Goal: Task Accomplishment & Management: Use online tool/utility

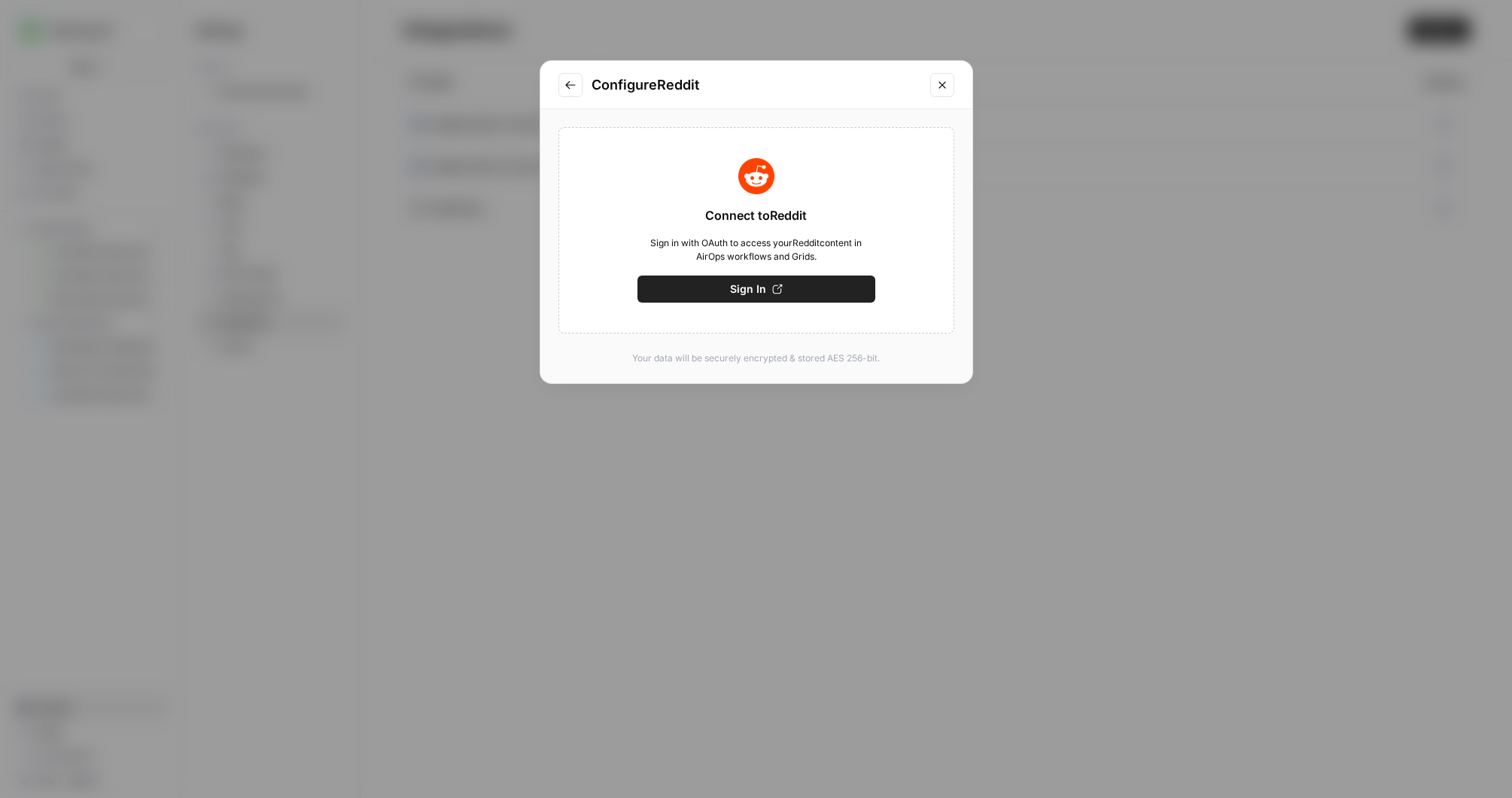
click at [945, 79] on icon "Close modal" at bounding box center [942, 85] width 12 height 12
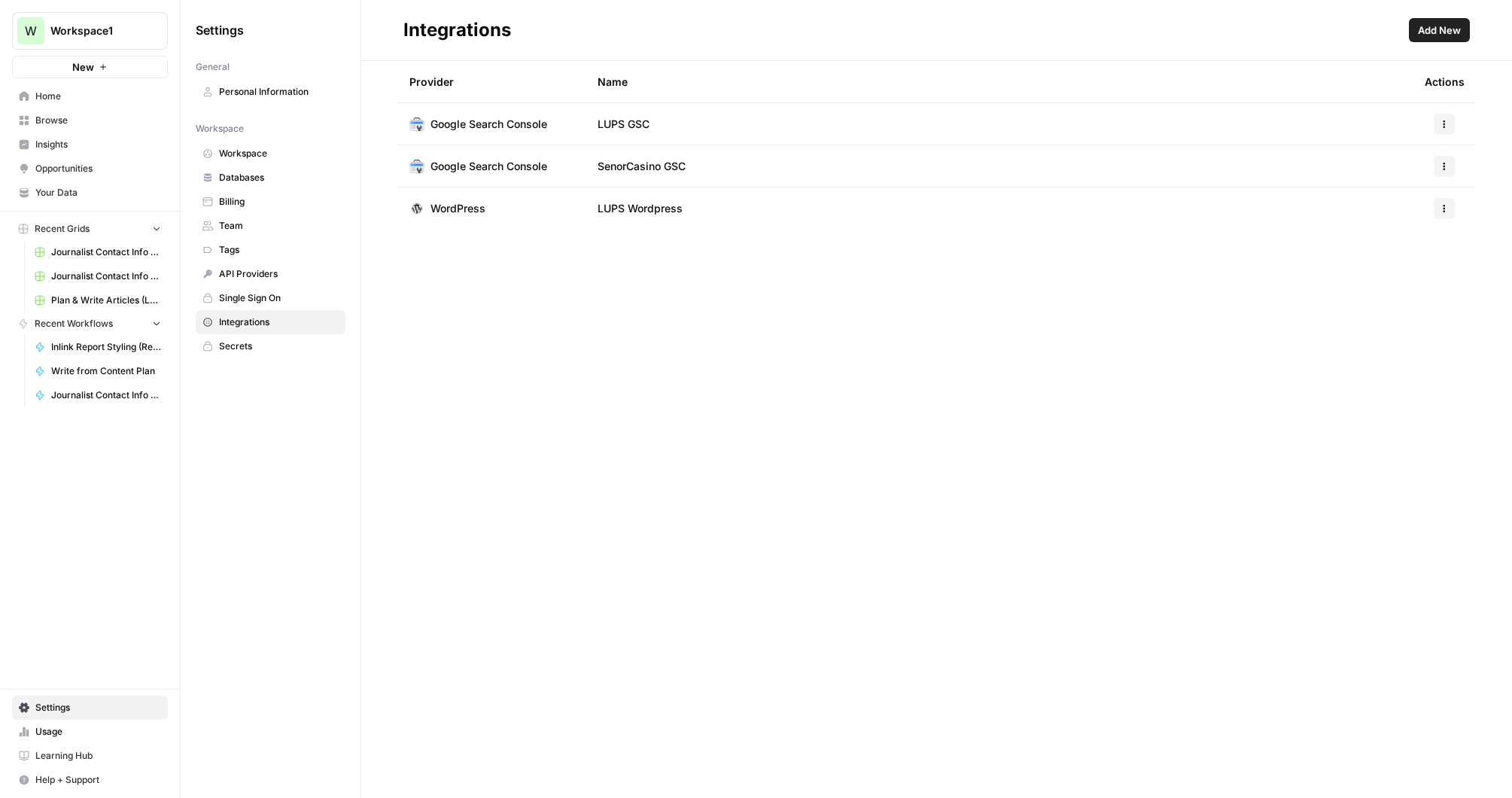
click at [44, 101] on span "Home" at bounding box center [98, 95] width 126 height 13
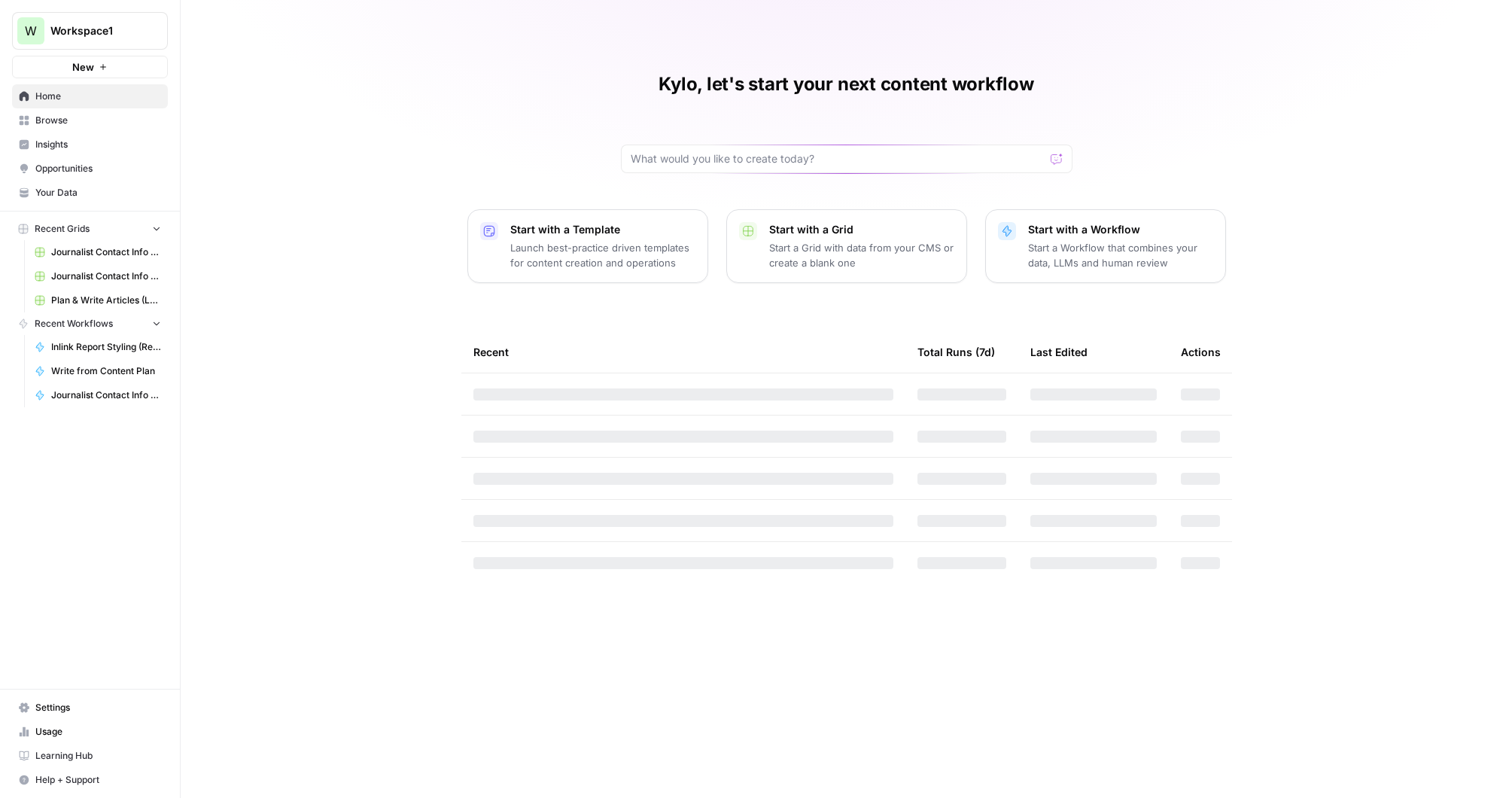
click at [1037, 260] on p "Start a Workflow that combines your data, LLMs and human review" at bounding box center [1120, 255] width 185 height 30
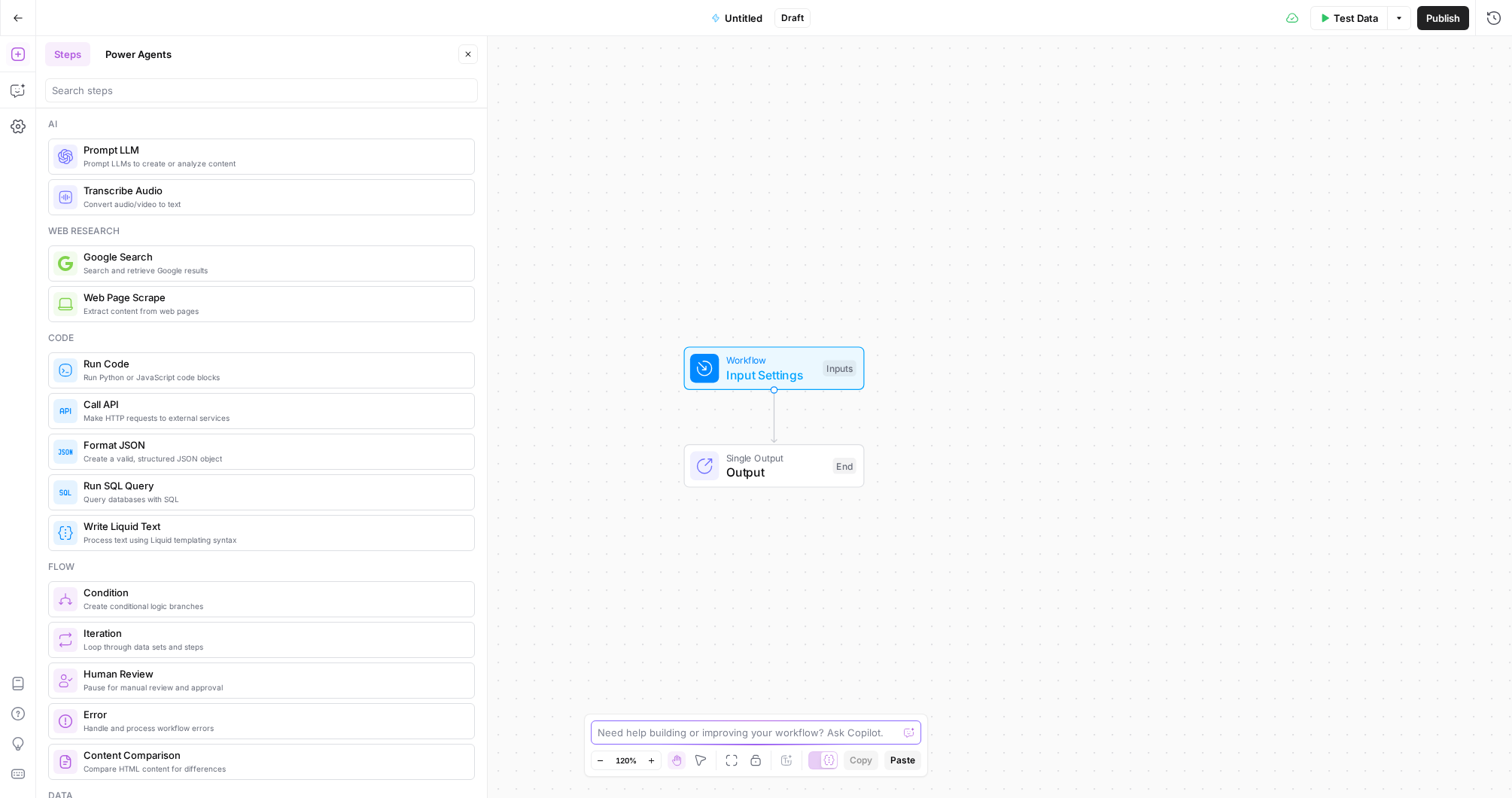
click at [670, 728] on textarea at bounding box center [748, 732] width 301 height 15
click at [790, 715] on textarea "I'd like to make a workflow that takes any content and uploads it to wordpress …" at bounding box center [741, 725] width 289 height 30
type textarea "I'd like to make a workflow that takes any input content and uploads it to word…"
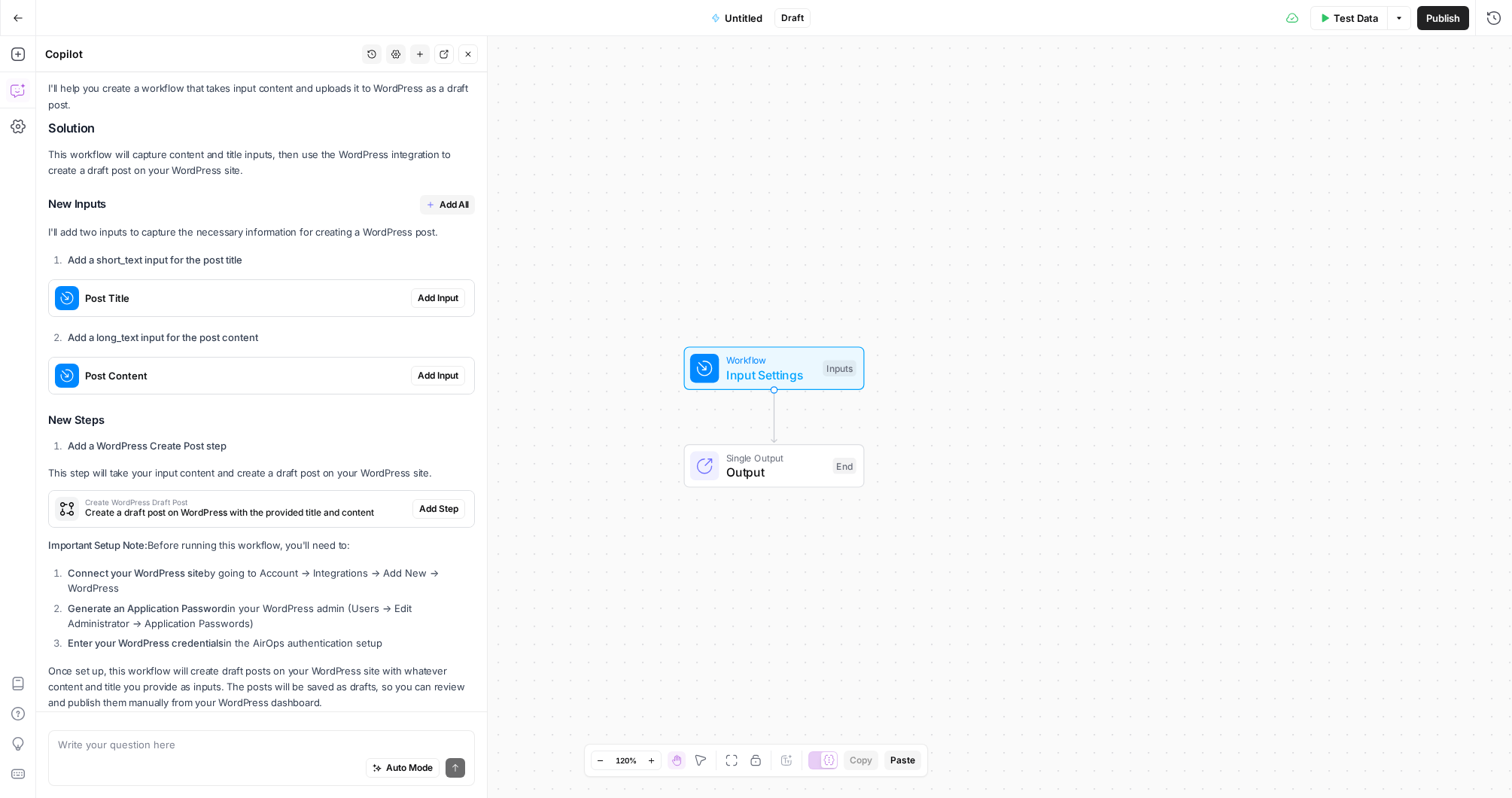
scroll to position [163, 0]
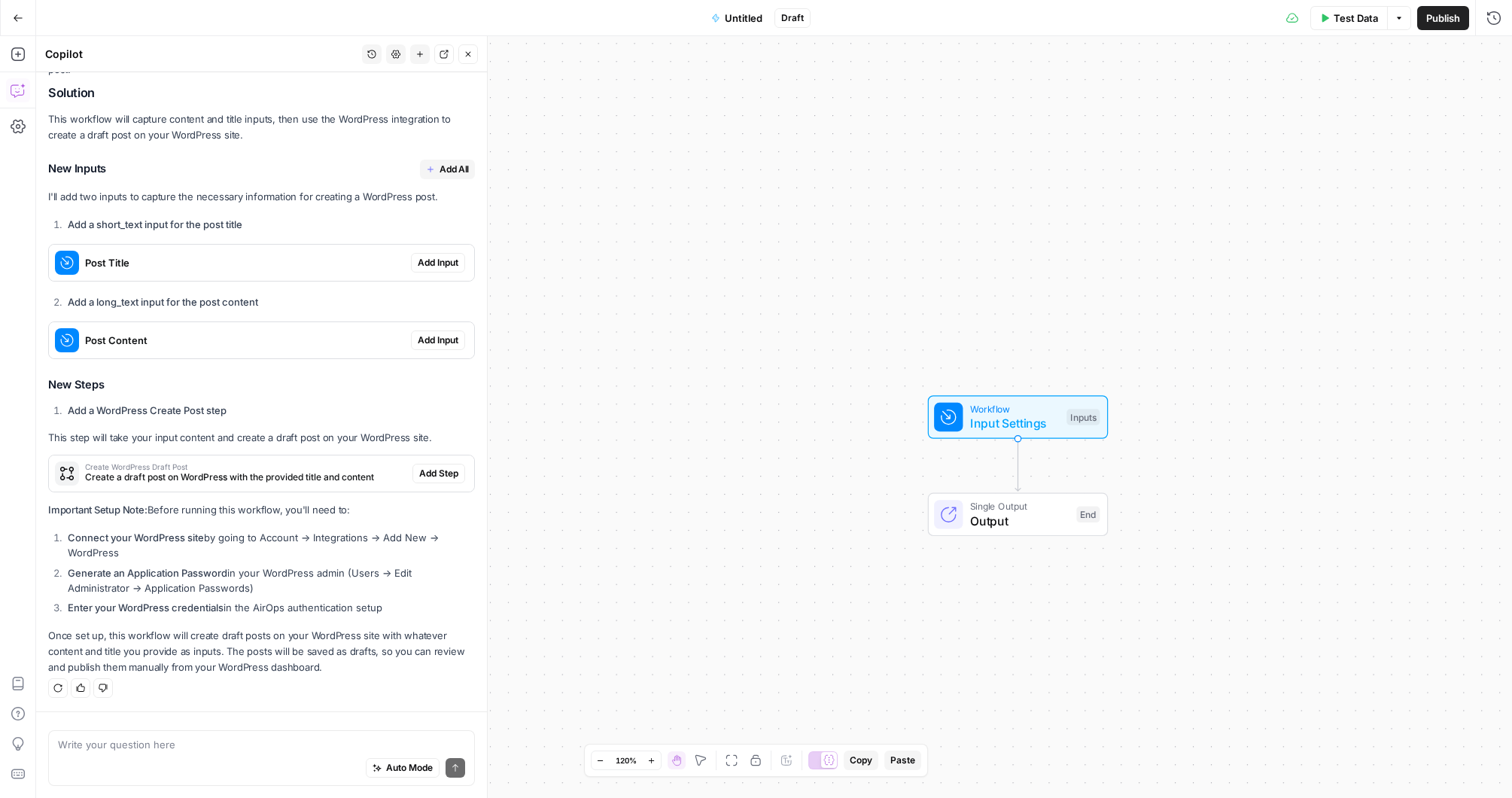
click at [441, 264] on span "Add Input" at bounding box center [438, 262] width 40 height 13
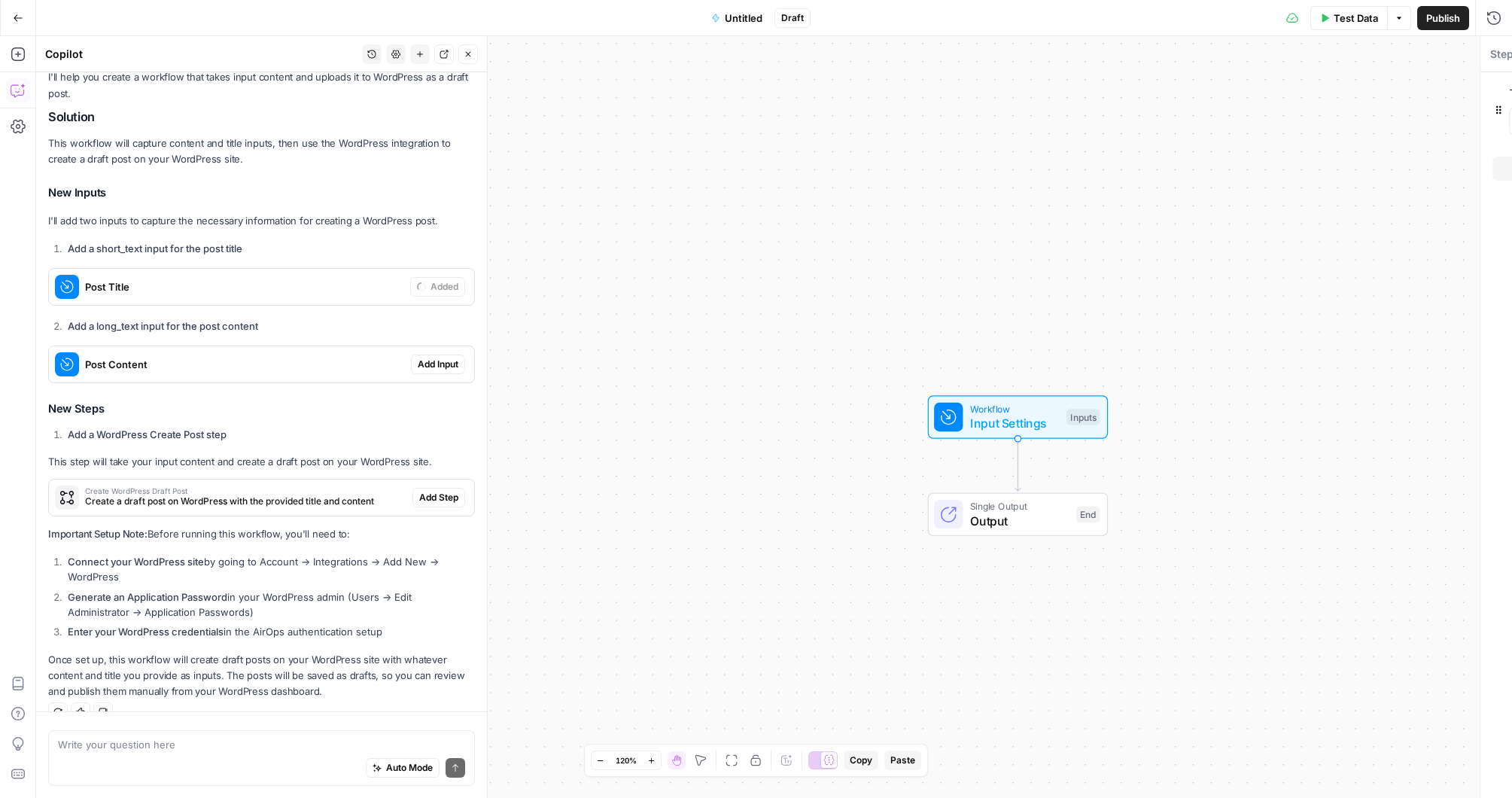
scroll to position [187, 0]
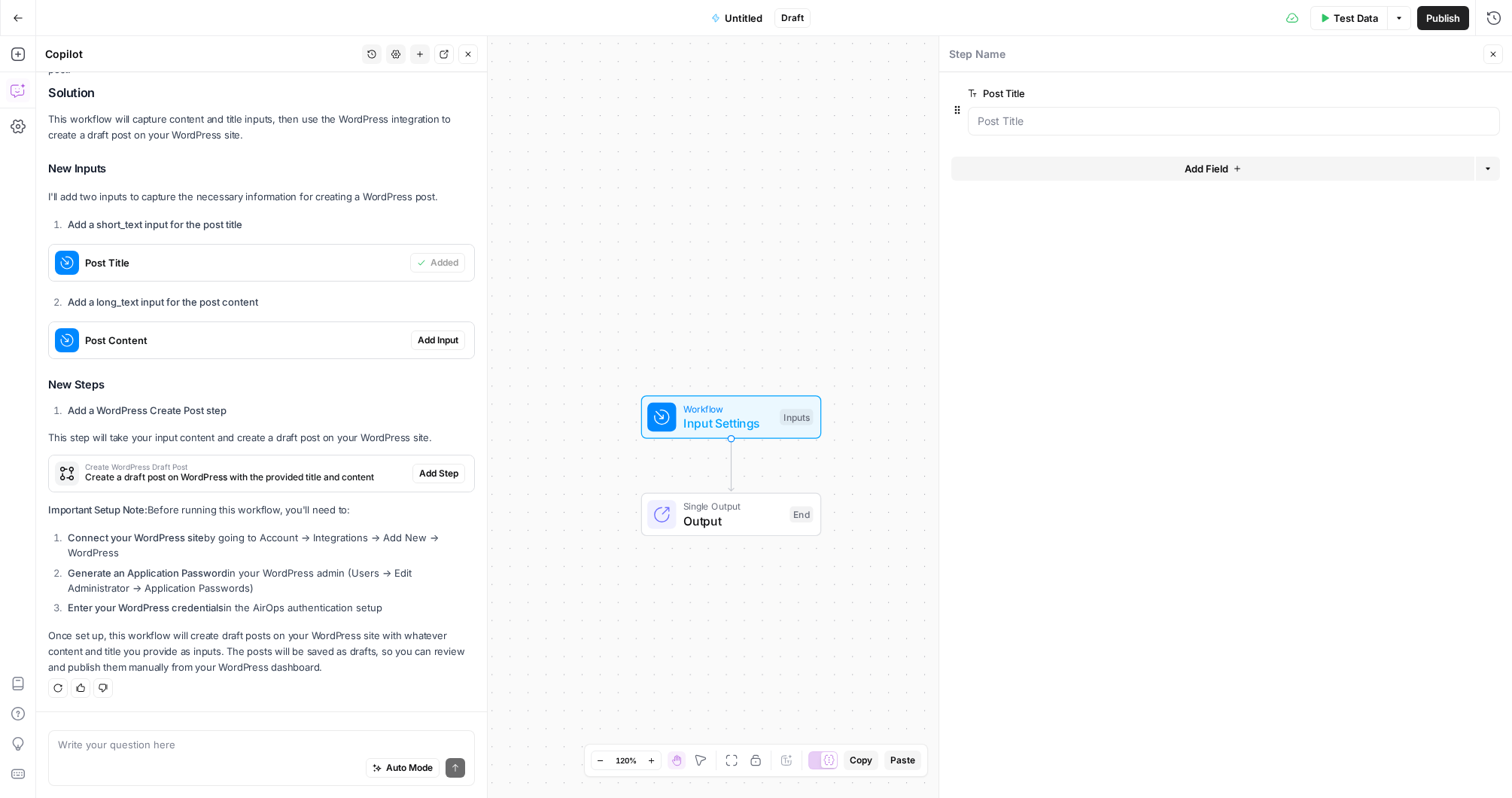
click at [438, 338] on span "Add Input" at bounding box center [438, 339] width 40 height 13
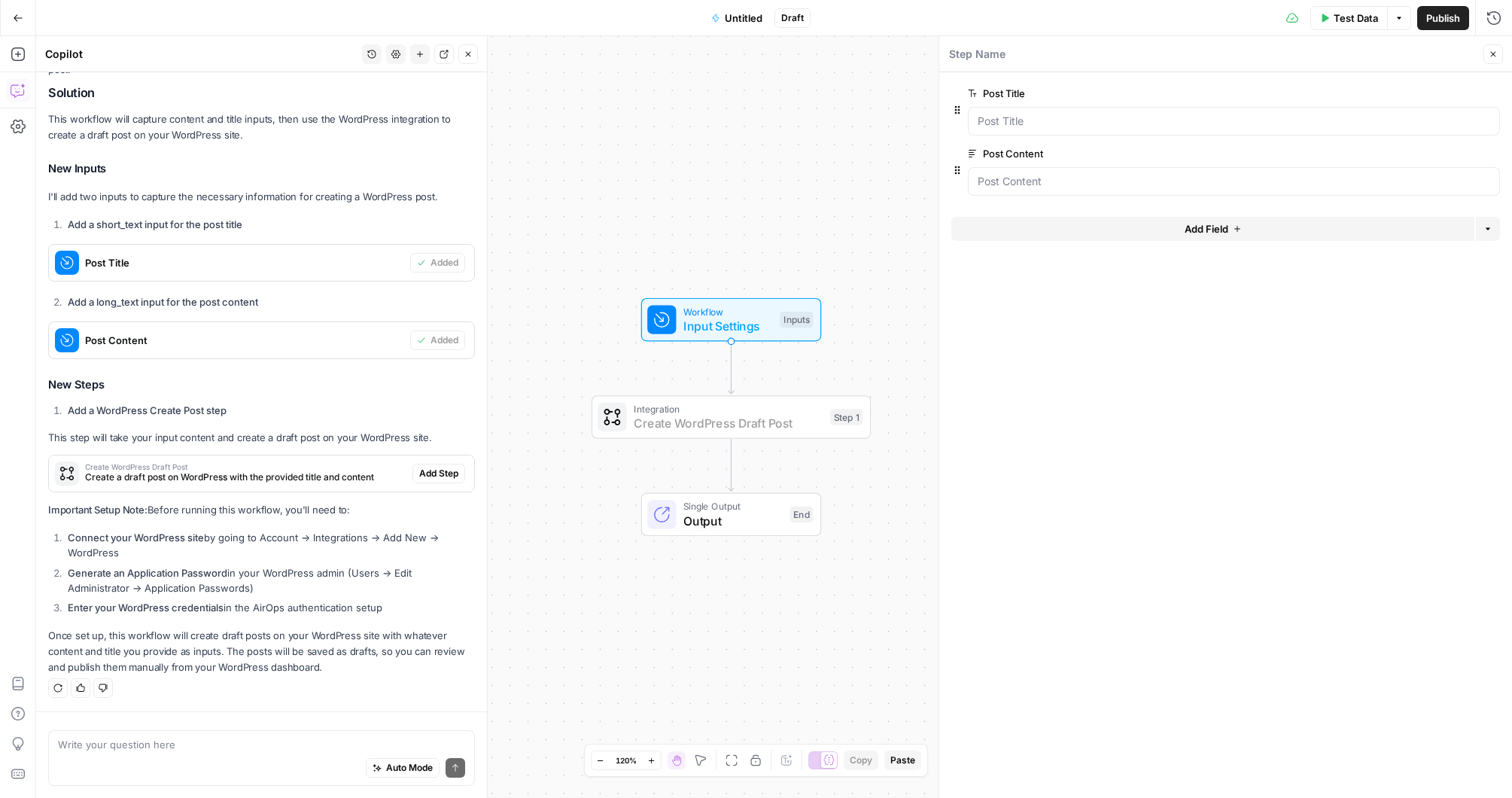
click at [440, 467] on span "Add Step" at bounding box center [439, 473] width 39 height 13
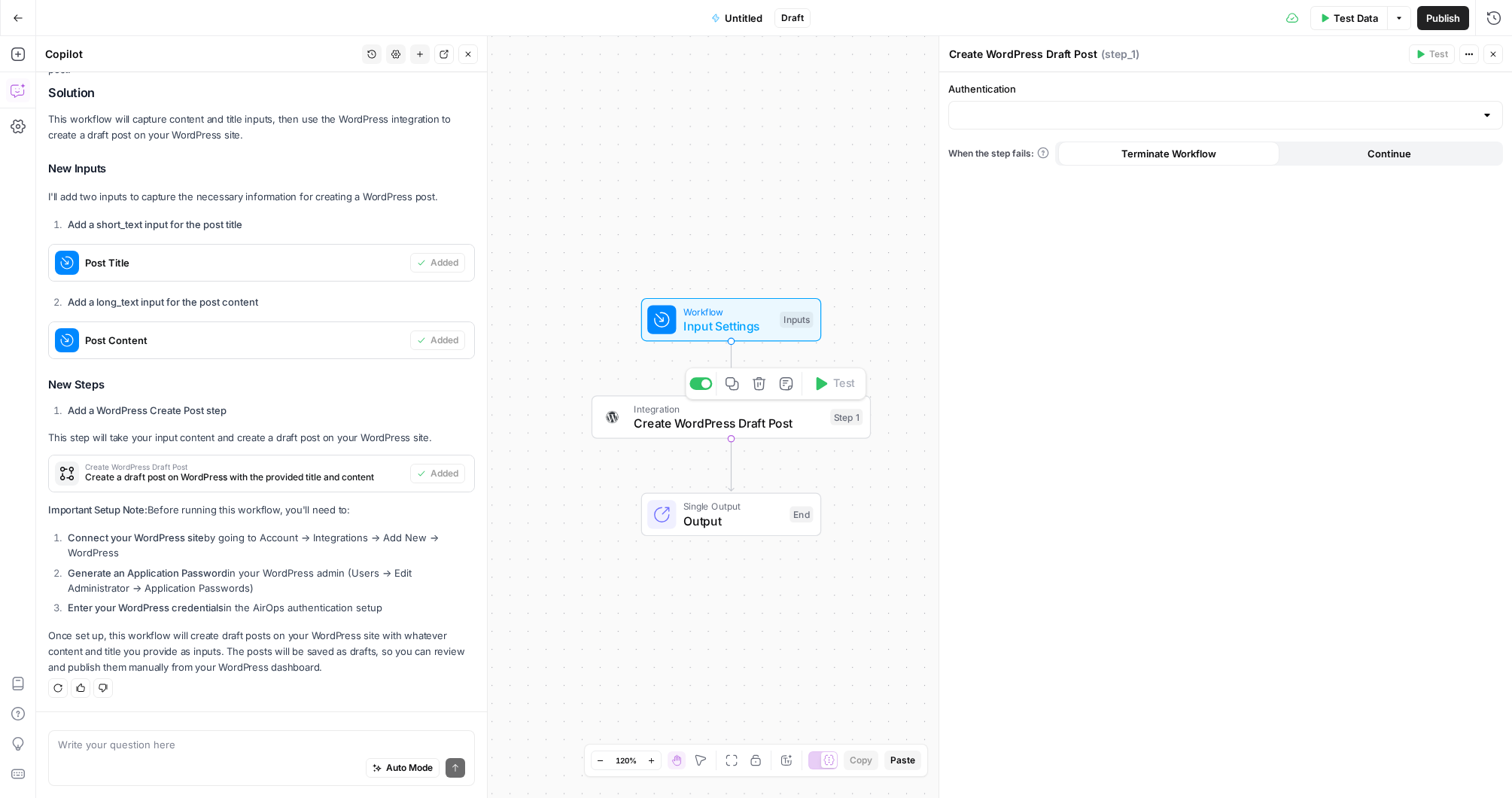
click at [702, 420] on span "Create WordPress Draft Post" at bounding box center [728, 423] width 189 height 18
click at [1269, 114] on input "Authentication" at bounding box center [1216, 114] width 517 height 15
click at [1053, 151] on span "LUPS Wordpress" at bounding box center [1222, 152] width 523 height 15
type input "LUPS Wordpress"
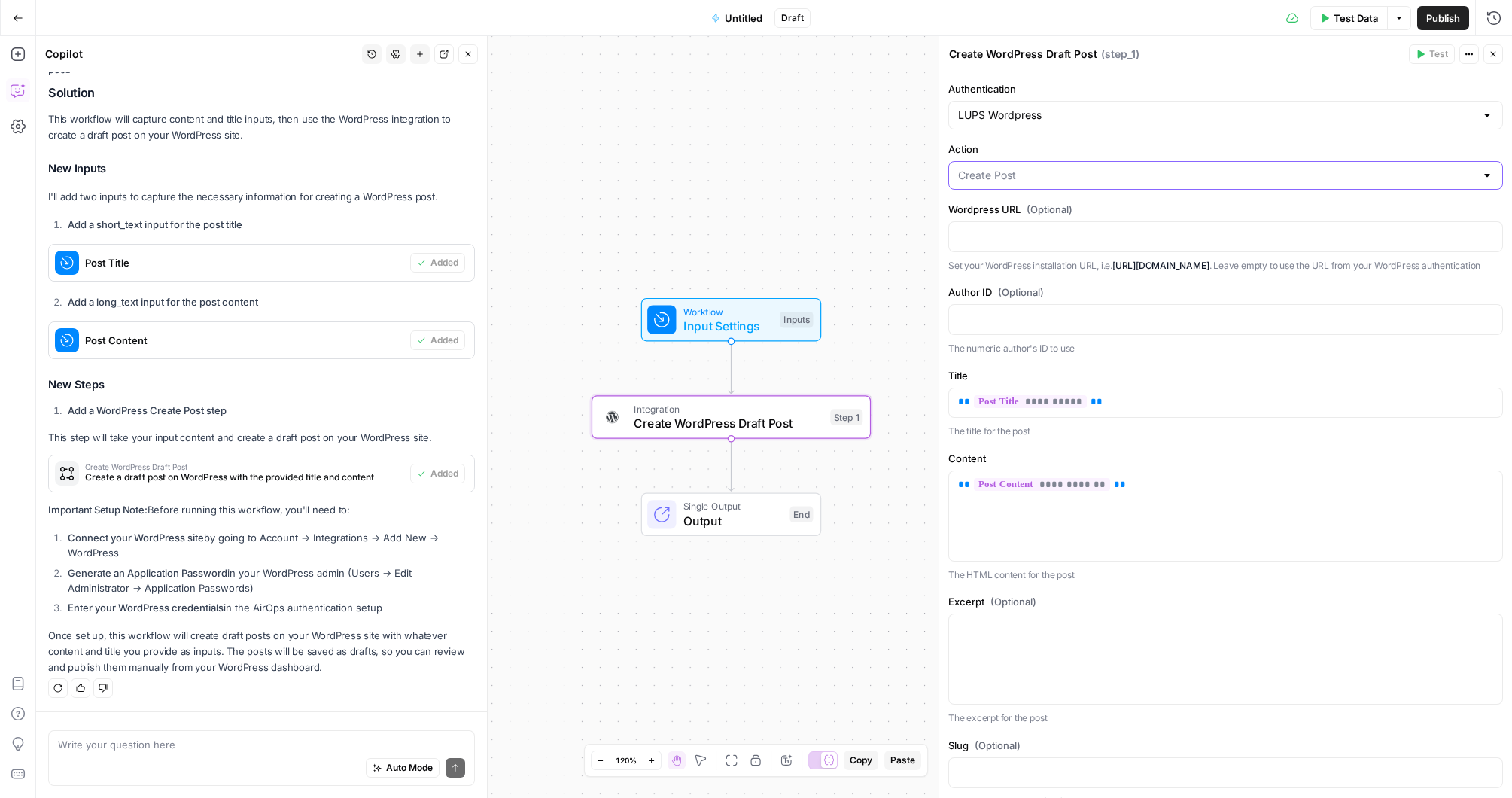
click at [1180, 171] on input "Action" at bounding box center [1216, 175] width 517 height 15
type input "Create Post"
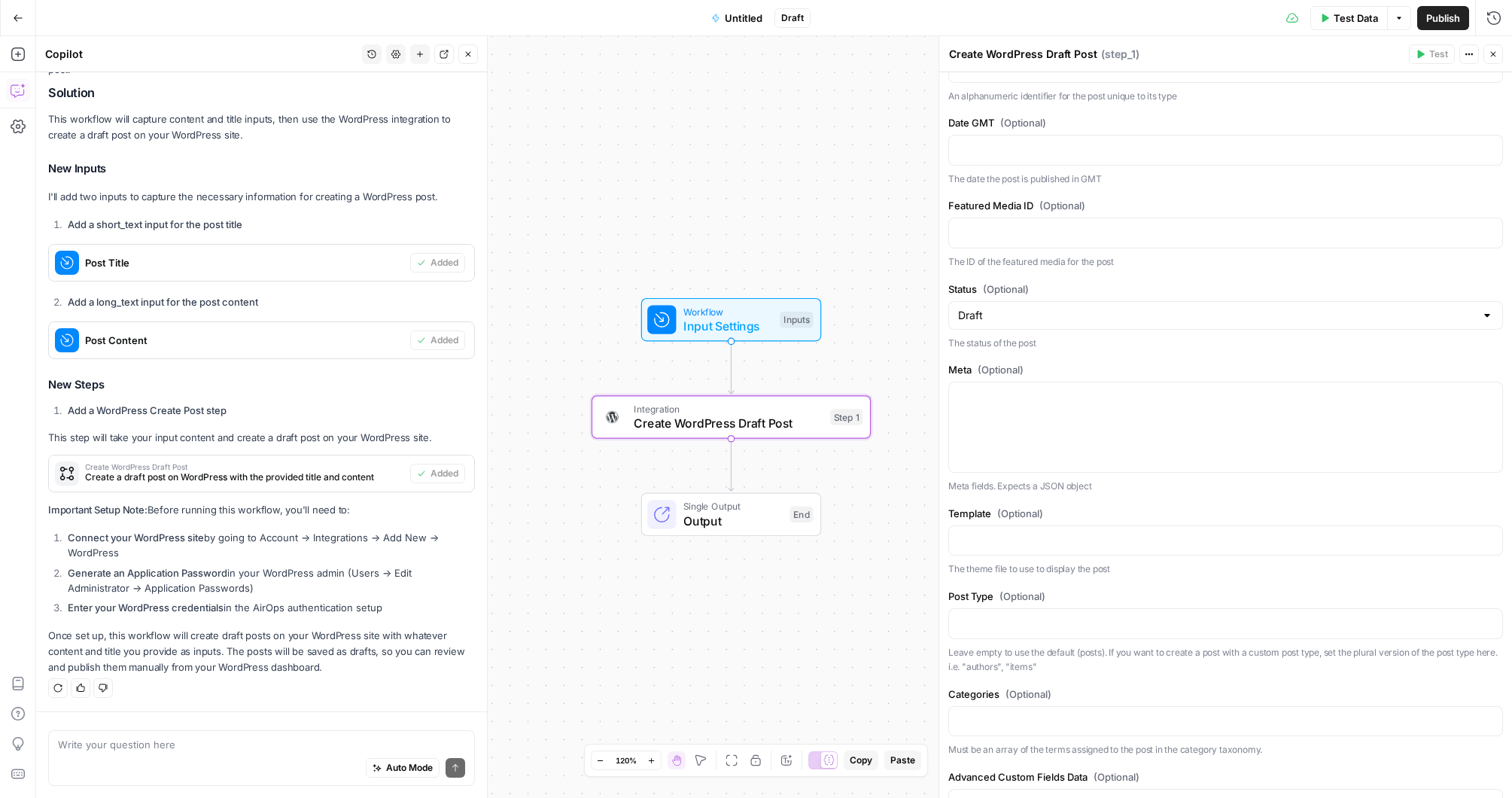
scroll to position [693, 0]
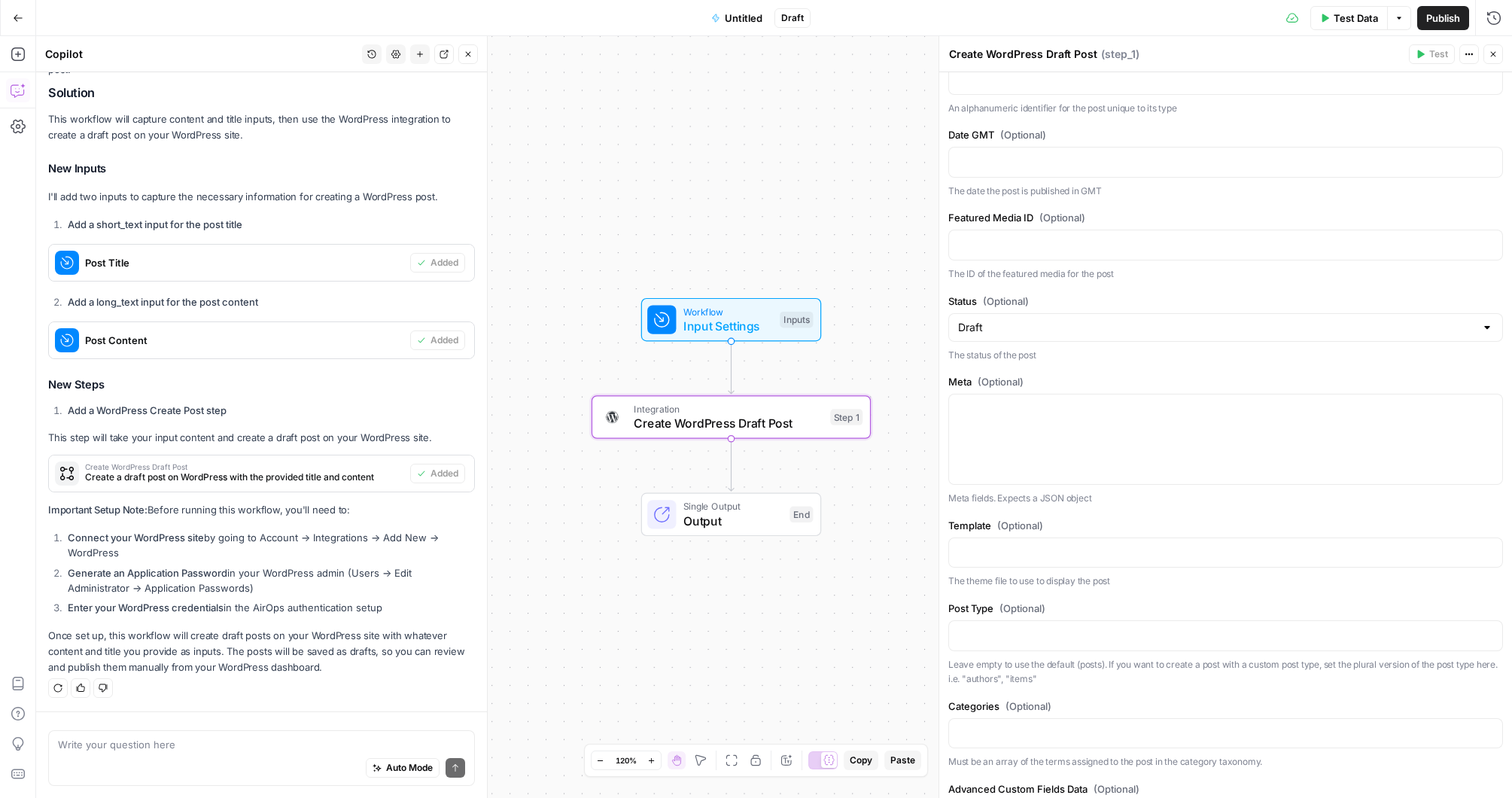
click at [1348, 20] on span "Test Data" at bounding box center [1356, 17] width 45 height 15
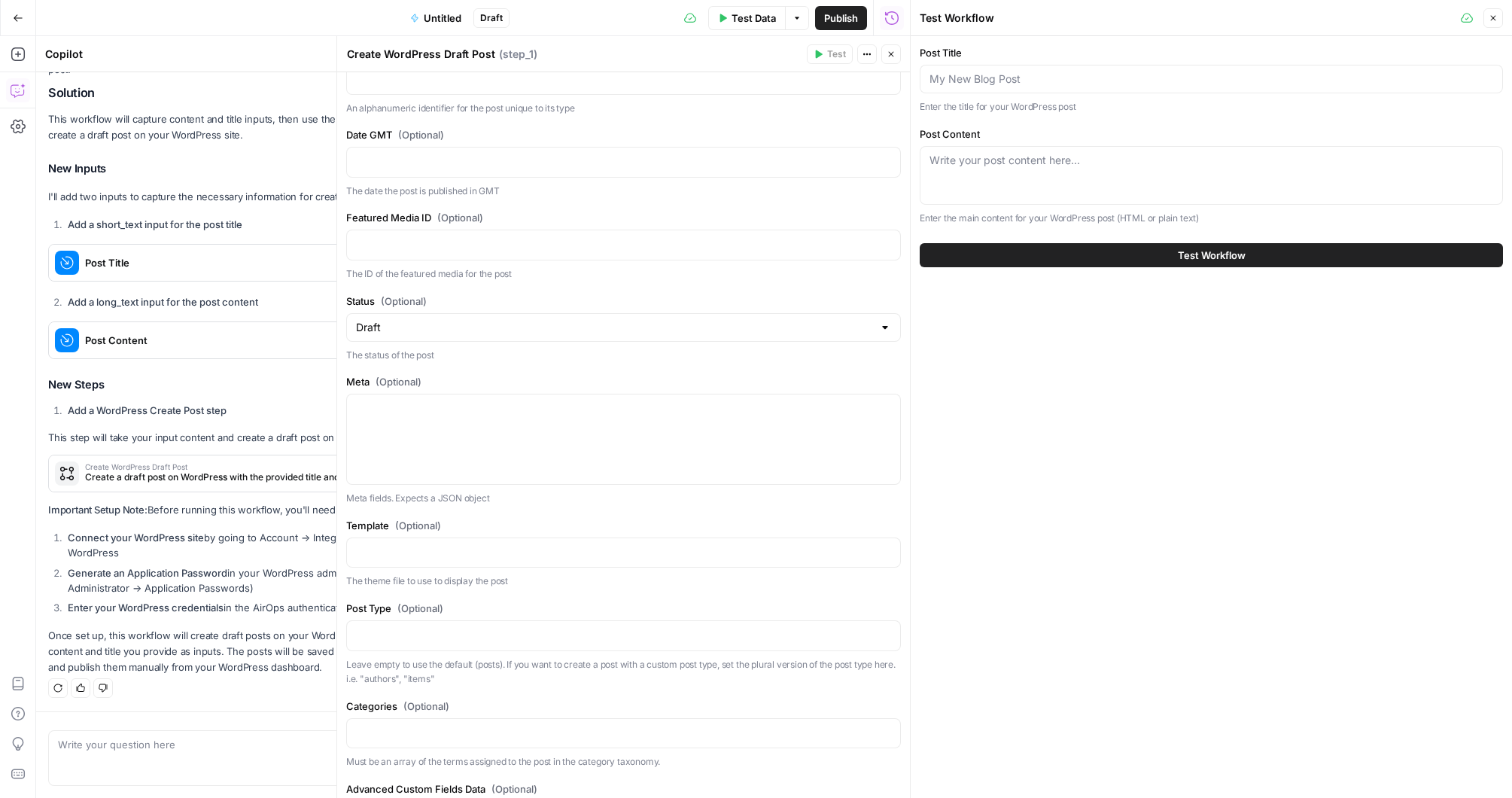
click at [1078, 69] on div at bounding box center [1210, 79] width 583 height 29
type input "WP Test Post"
click at [1036, 169] on div "Write your post content here..." at bounding box center [1210, 175] width 583 height 59
paste textarea "Lore Ipsumdo Sita Consect 9238 – Adi Elitsed Doeiu Temporinci Utlabor Etd Magna…"
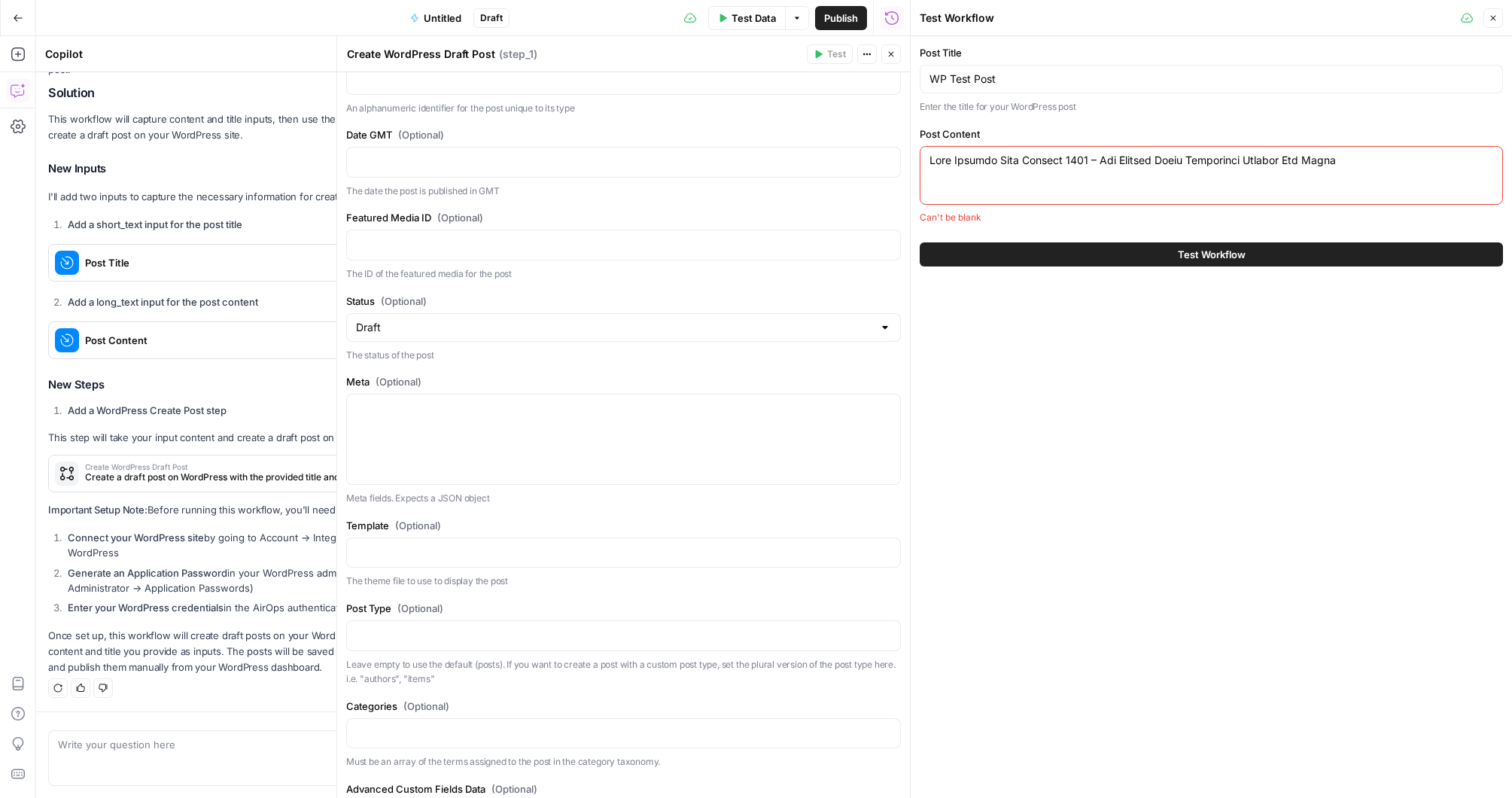
scroll to position [4643, 0]
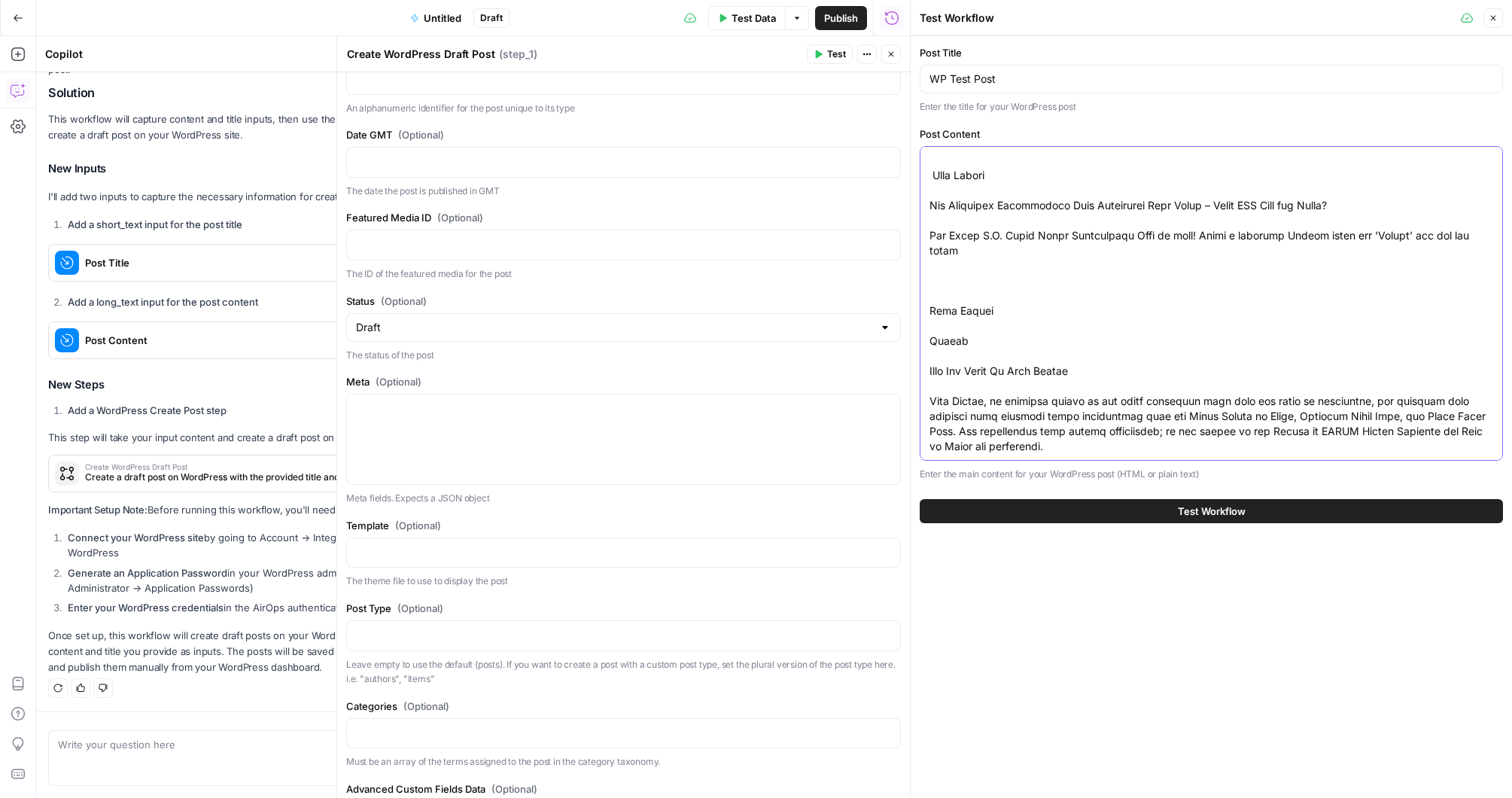
type textarea "Lore Ipsumdo Sita Consect 9238 – Adi Elitsed Doeiu Temporinci Utlabor Etd Magna…"
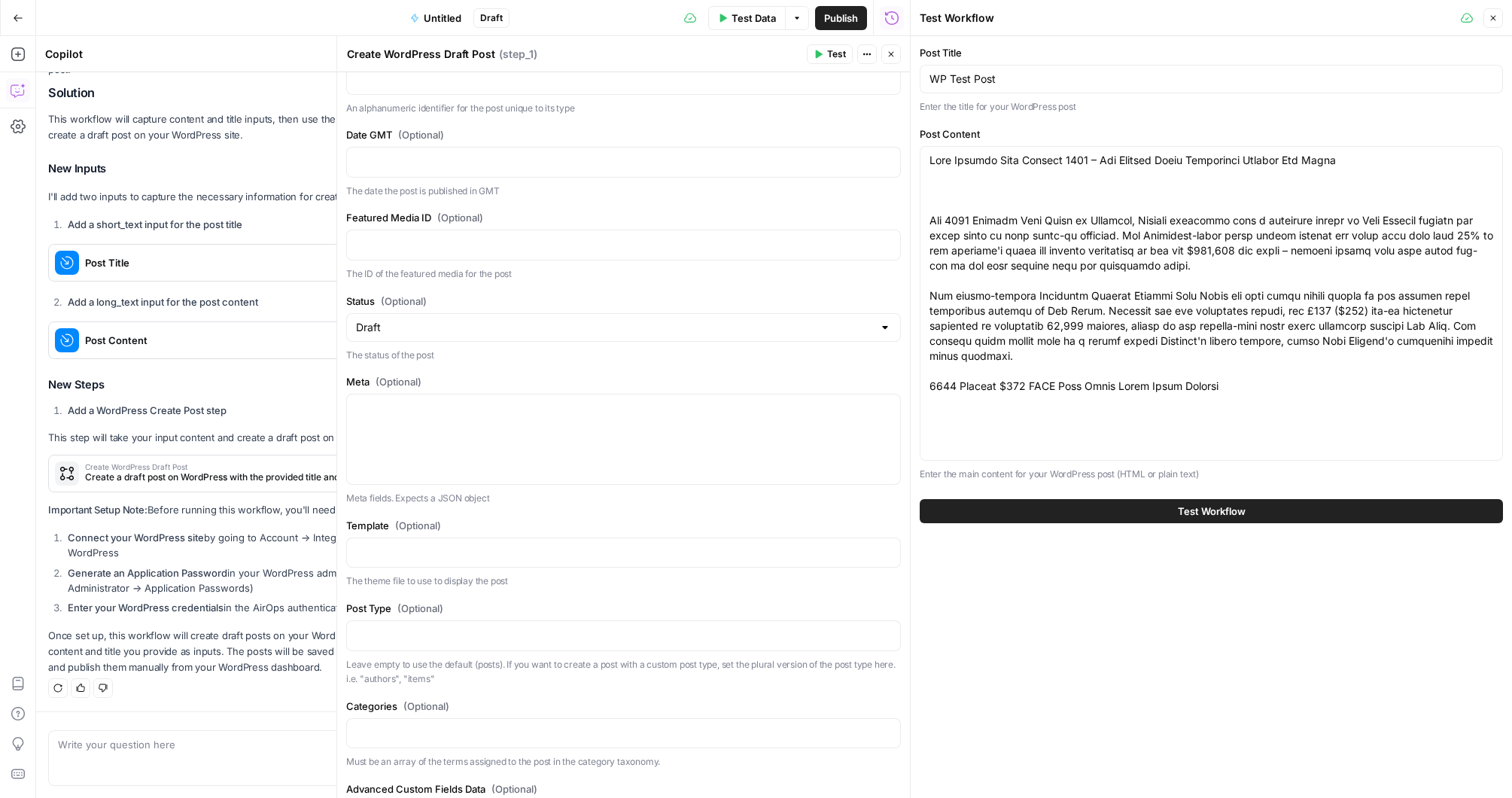
click at [1198, 506] on span "Test Workflow" at bounding box center [1210, 510] width 67 height 15
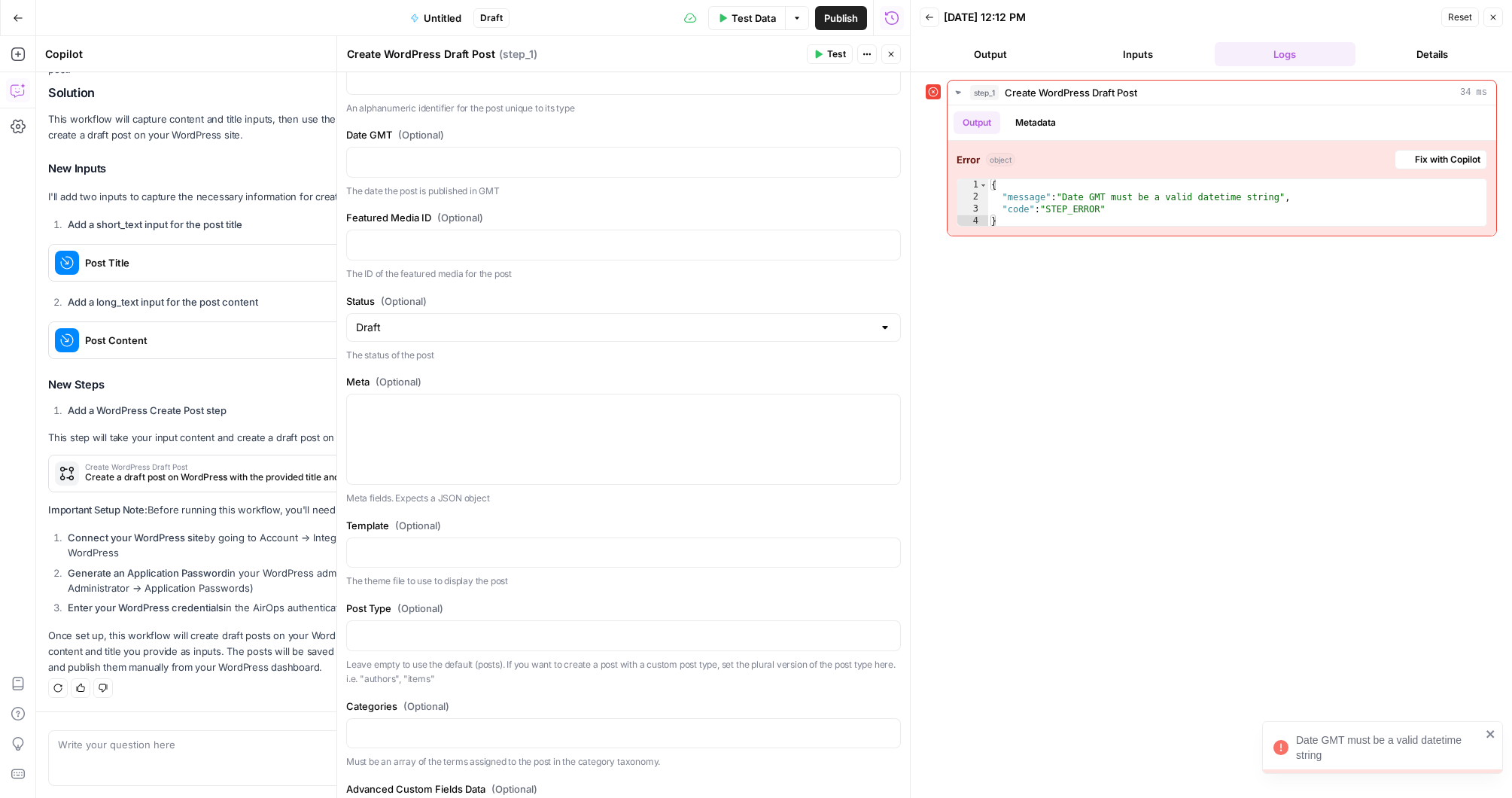
scroll to position [207, 0]
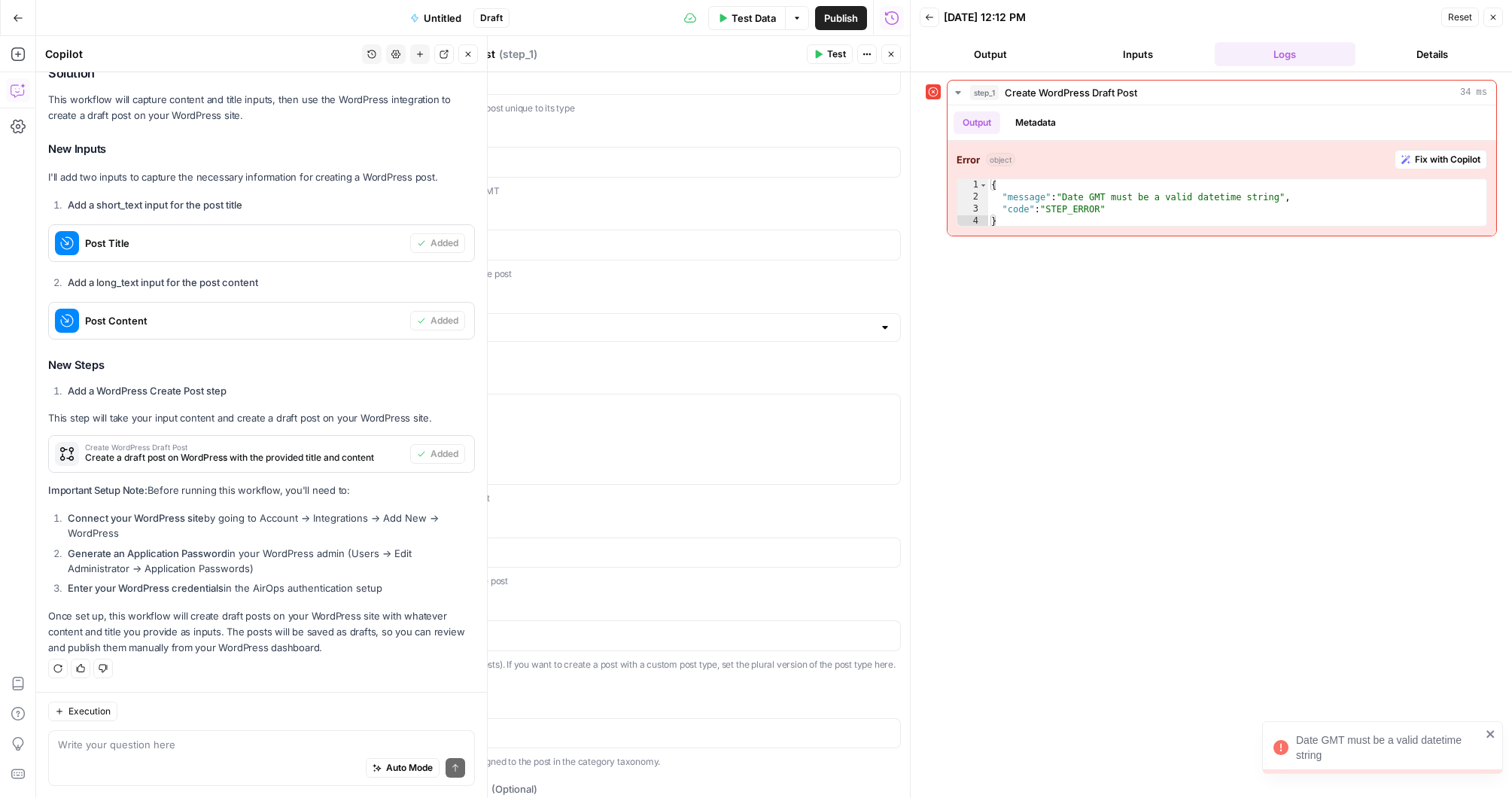
click at [188, 753] on div "Auto Mode Send" at bounding box center [261, 768] width 407 height 33
type textarea "Can we set the date to be the time the workflow is run?"
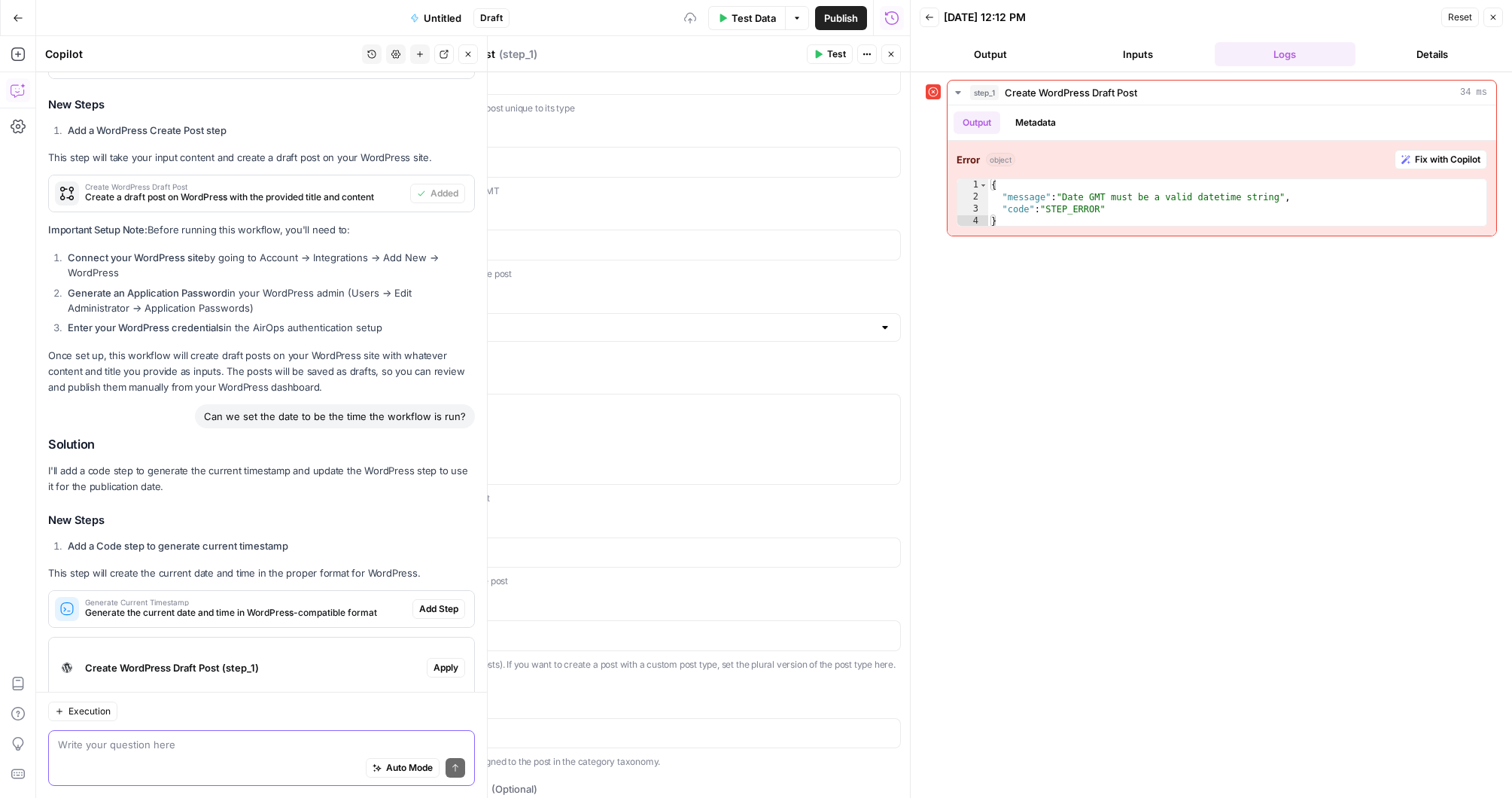
scroll to position [552, 0]
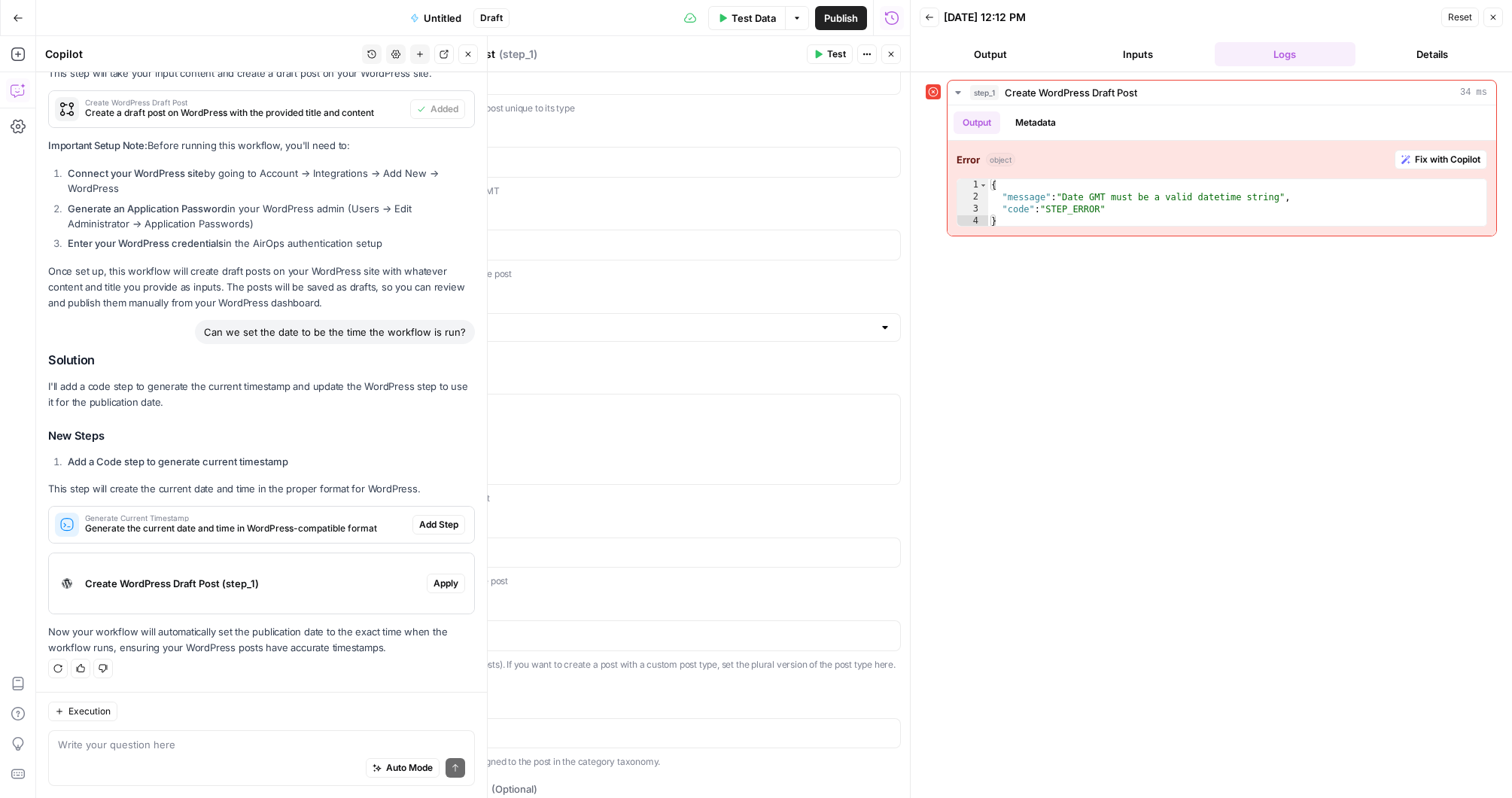
click at [217, 755] on div "Auto Mode Send" at bounding box center [261, 768] width 407 height 33
type textarea "Can we just use the available liquide code to do it without an extra date creat…"
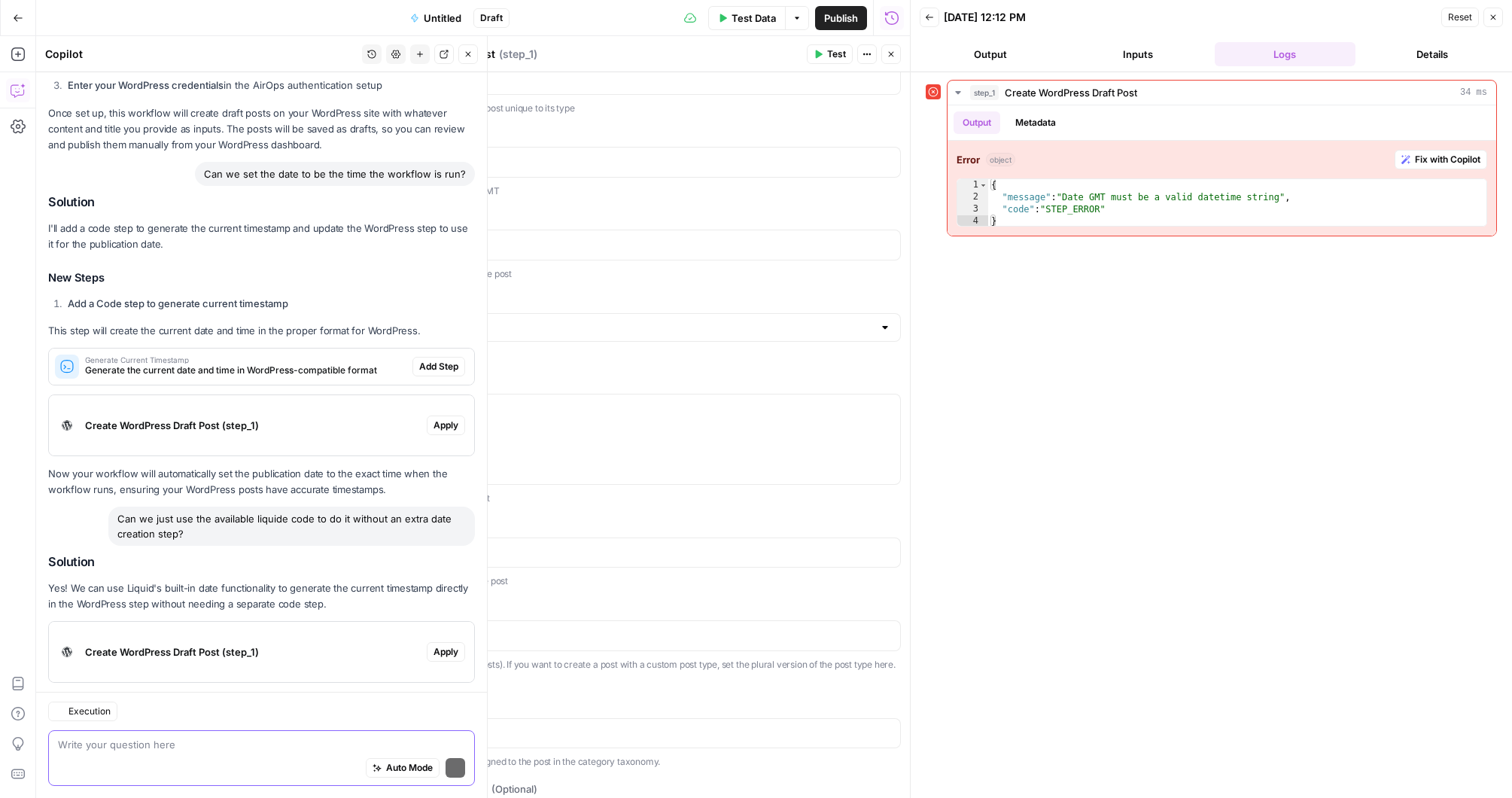
scroll to position [795, 0]
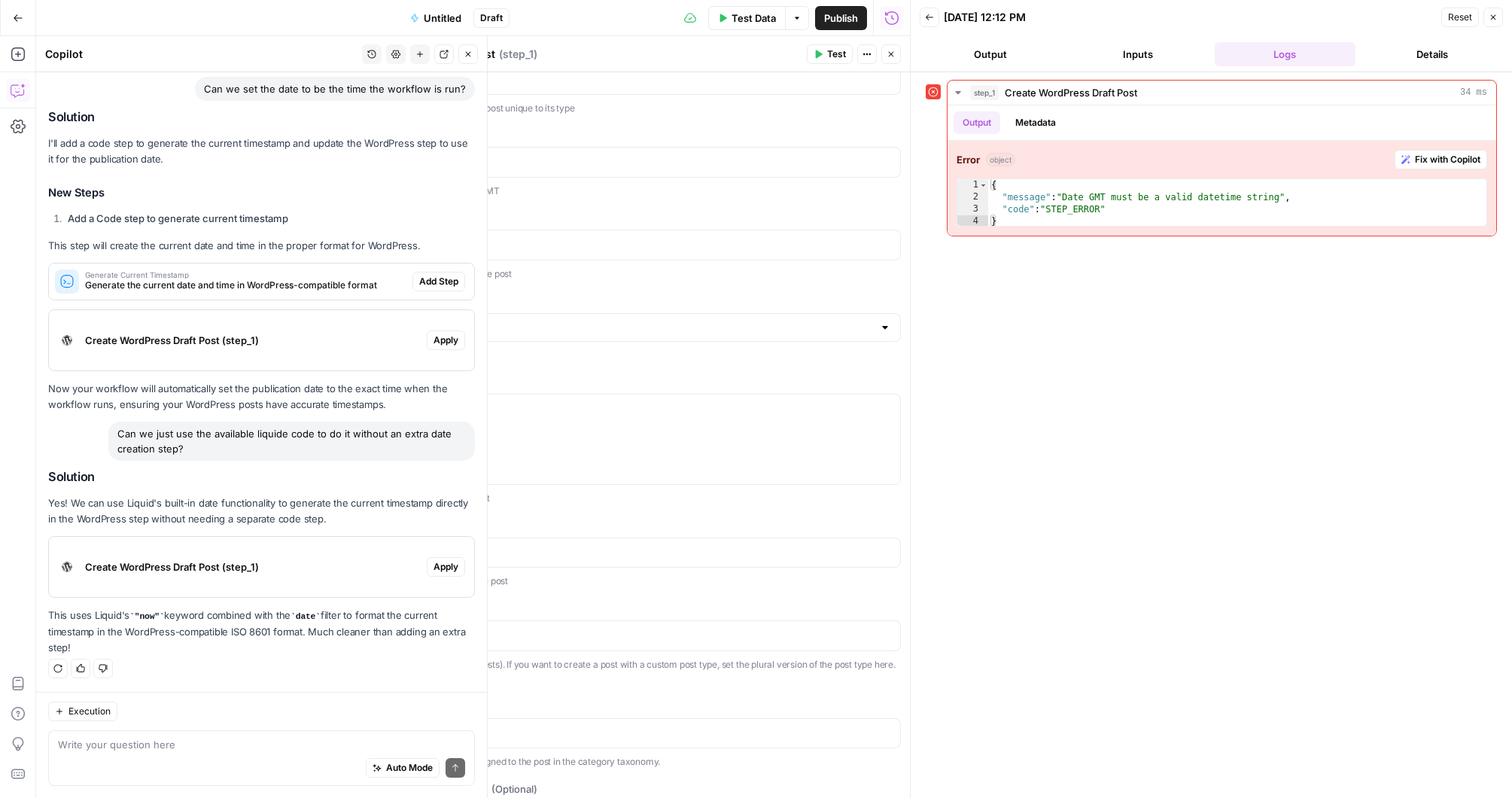
click at [444, 566] on span "Apply" at bounding box center [446, 566] width 24 height 13
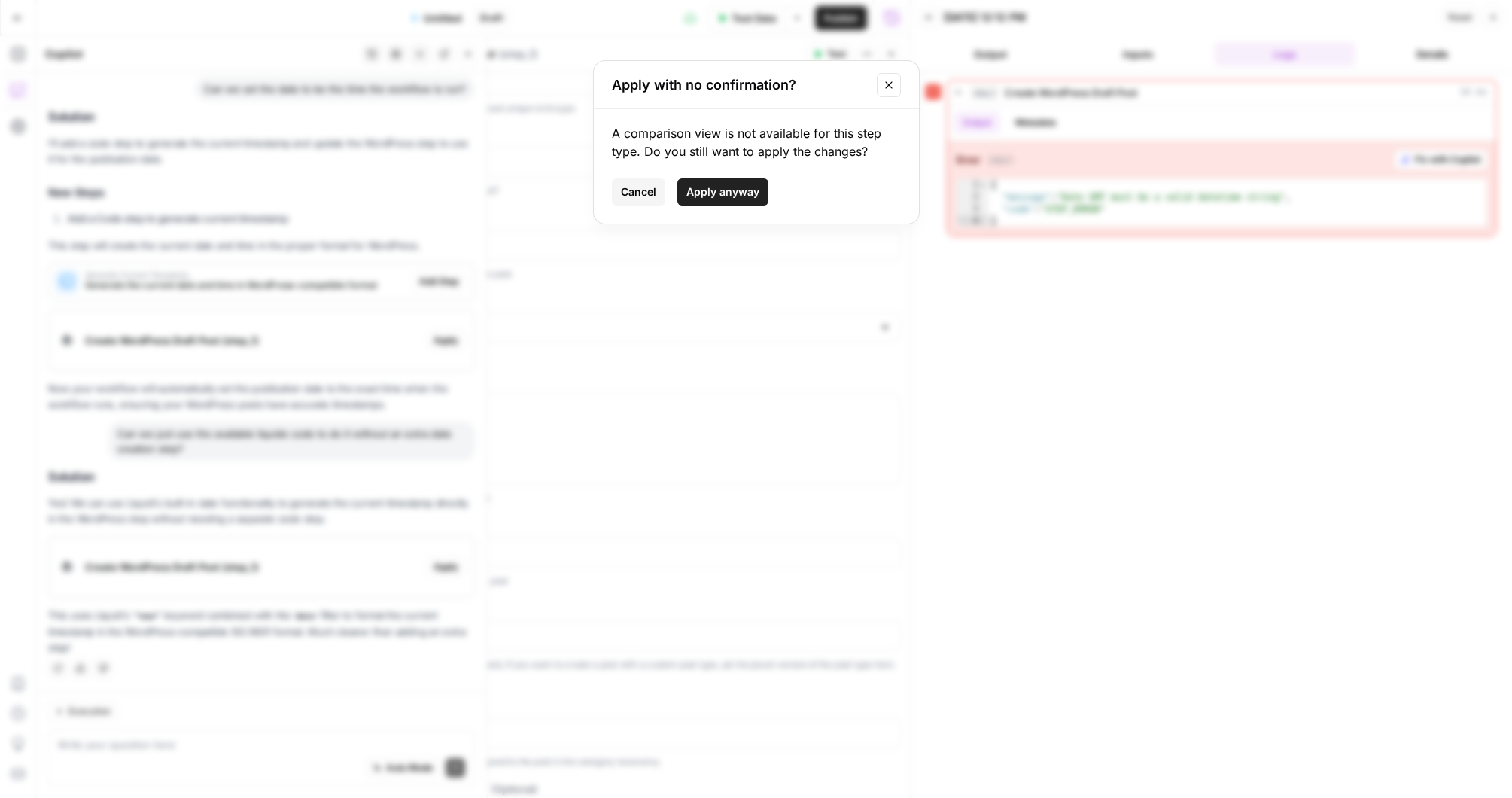
click at [708, 193] on span "Apply anyway" at bounding box center [723, 191] width 73 height 15
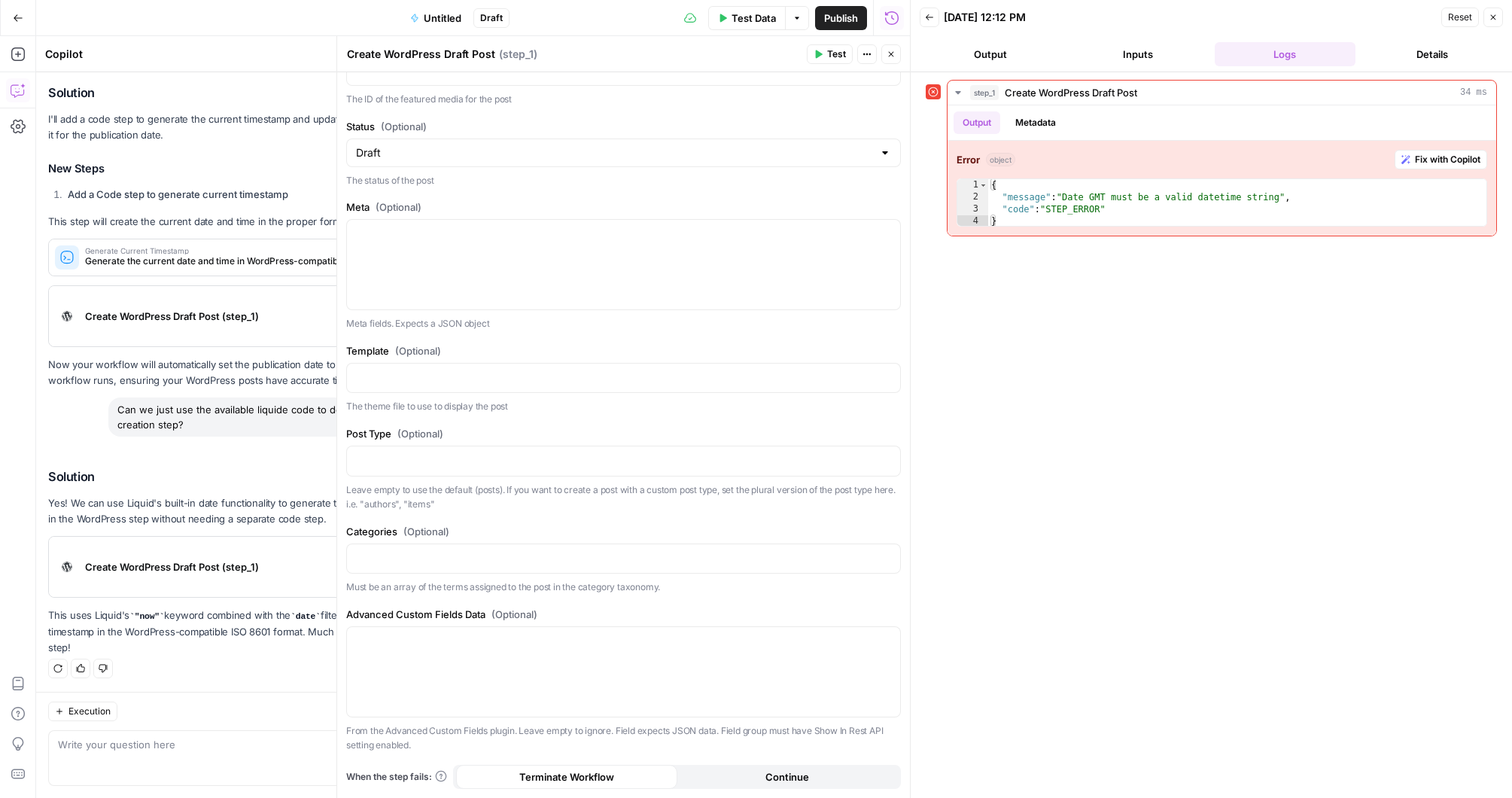
scroll to position [882, 0]
click at [750, 17] on span "Test Data" at bounding box center [753, 17] width 45 height 15
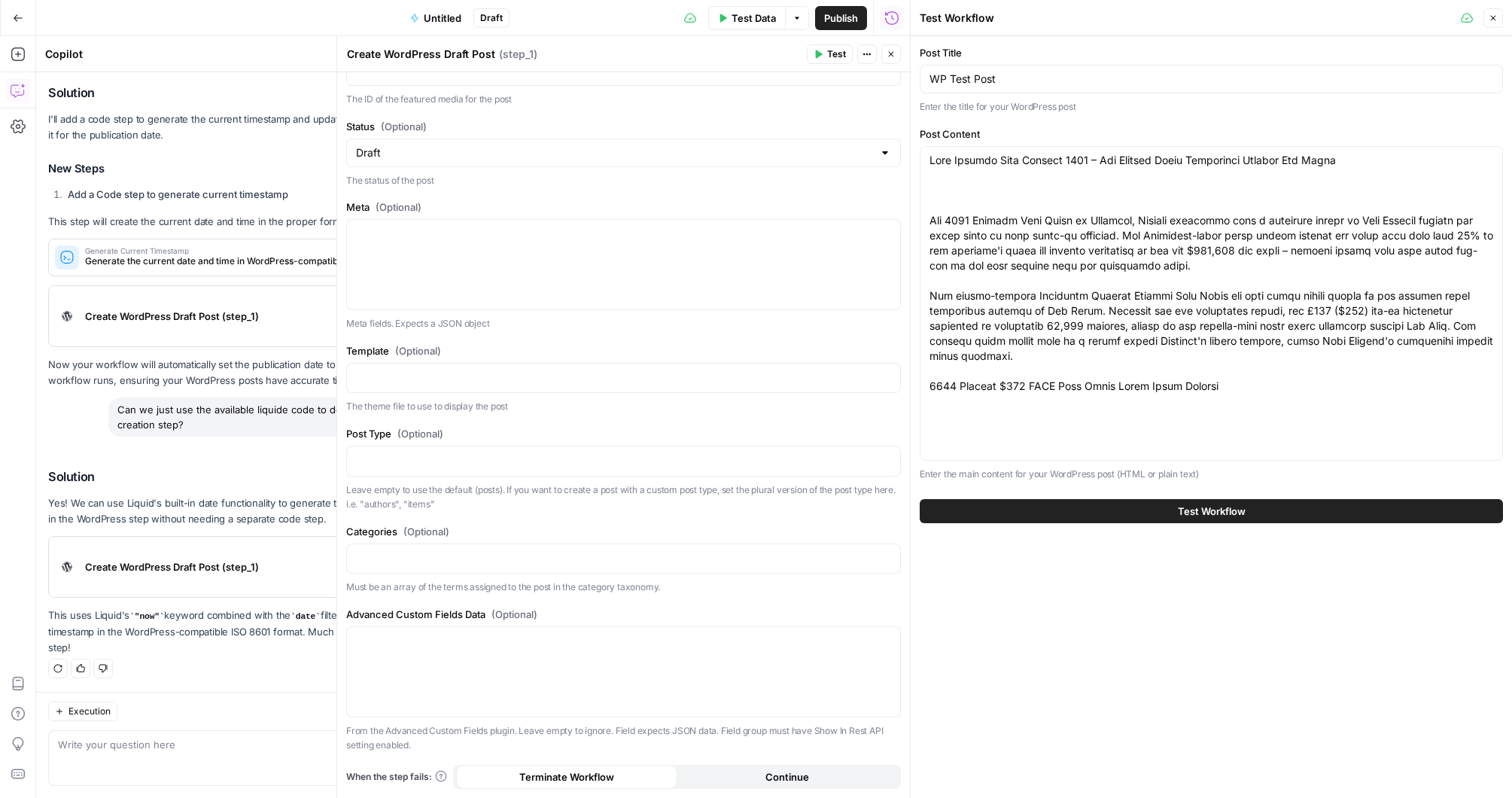
click at [1230, 510] on span "Test Workflow" at bounding box center [1210, 510] width 67 height 15
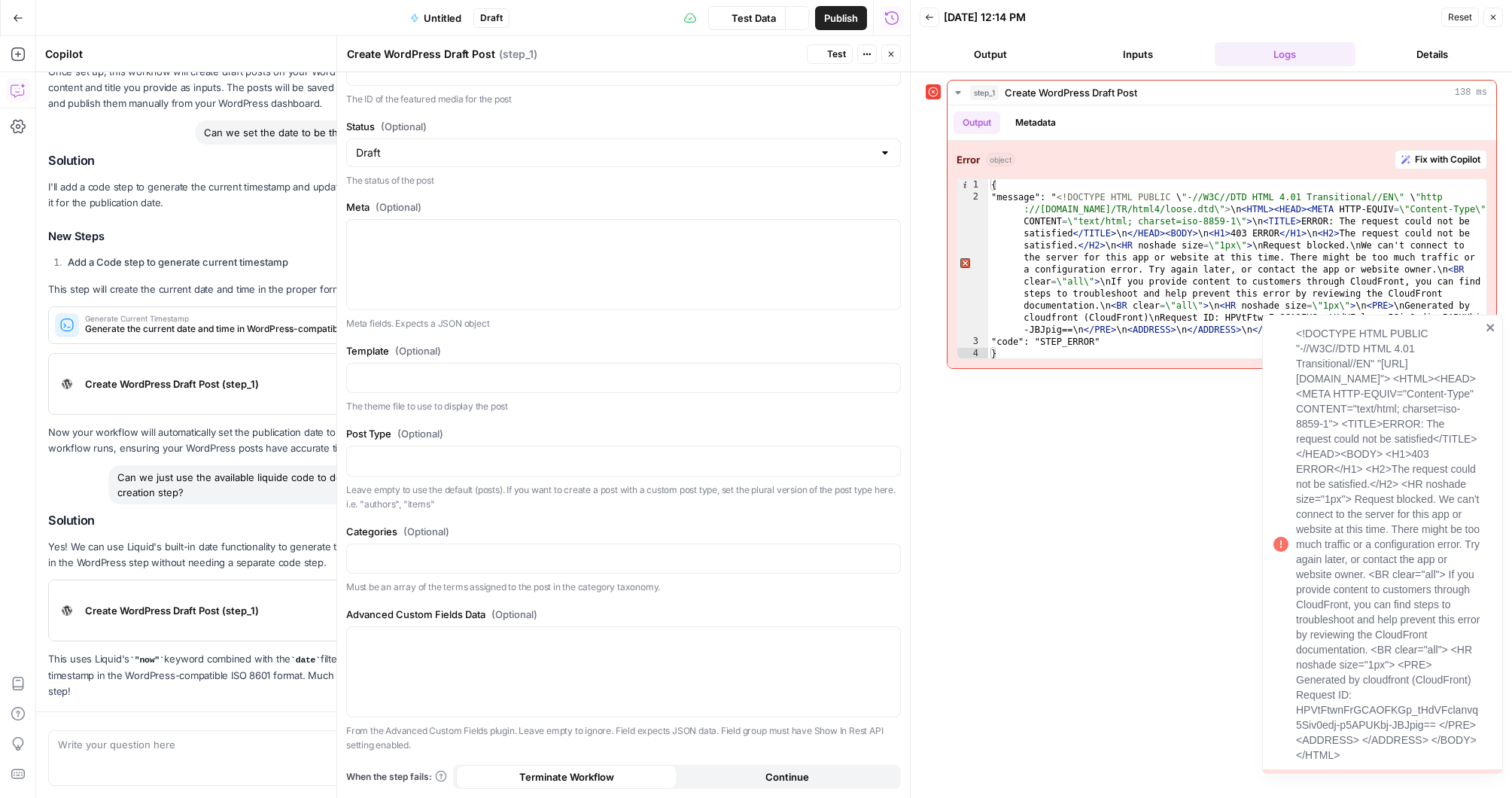
scroll to position [843, 0]
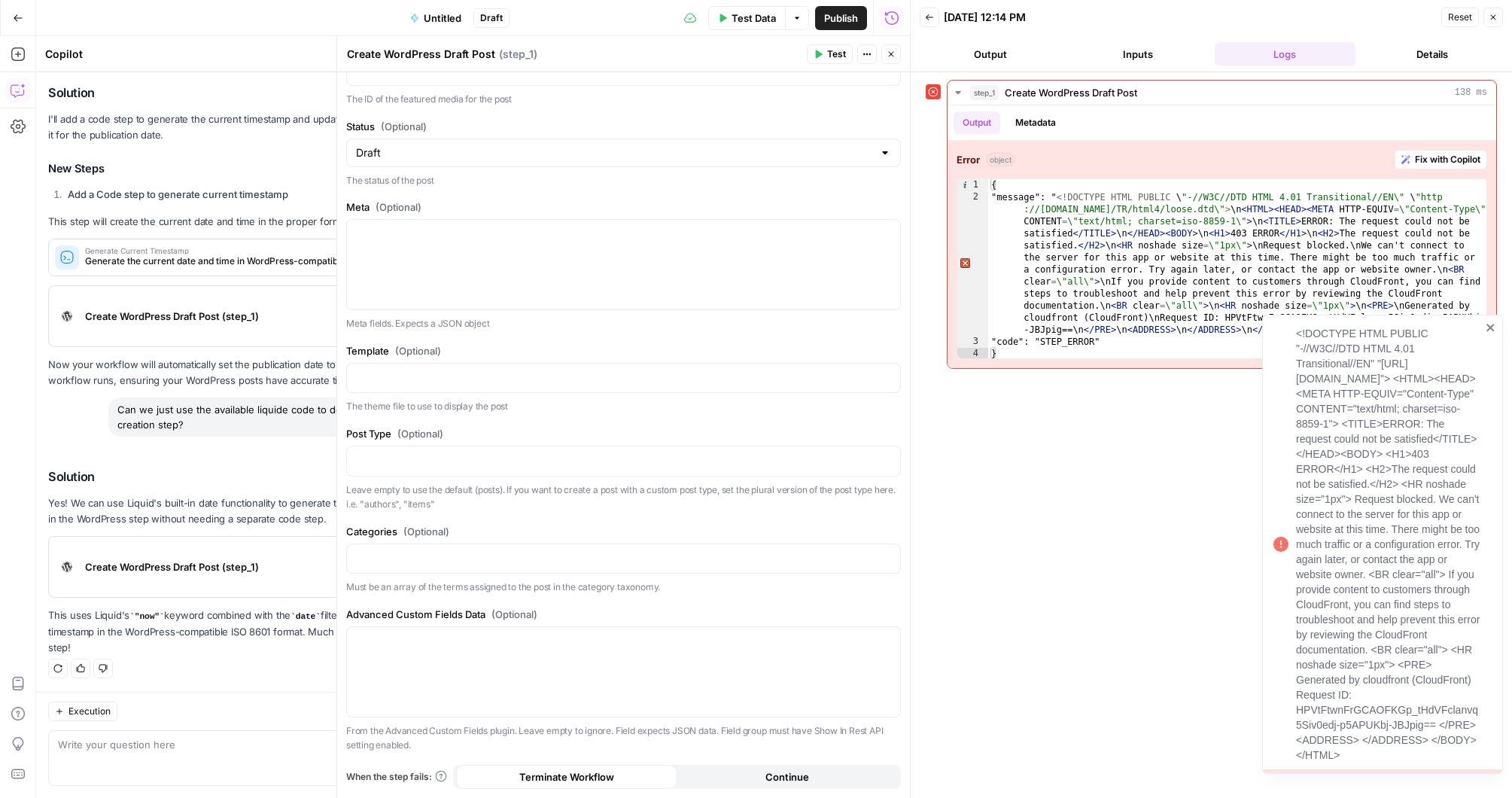
click at [1488, 323] on icon "close" at bounding box center [1489, 327] width 8 height 8
